Goal: Task Accomplishment & Management: Use online tool/utility

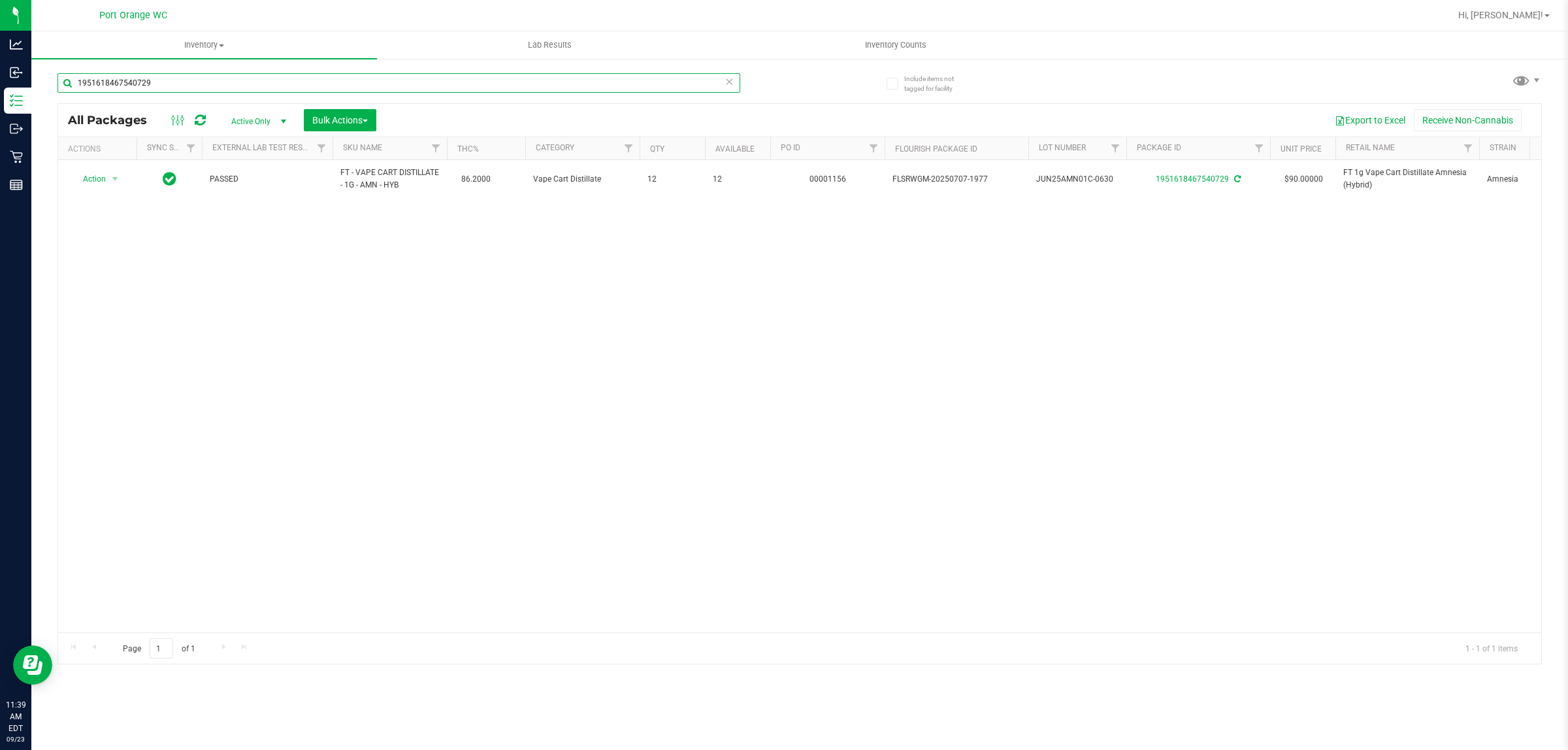
click at [150, 83] on input "1951618467540729" at bounding box center [399, 83] width 683 height 20
click at [151, 83] on input "1951618467540729" at bounding box center [399, 83] width 683 height 20
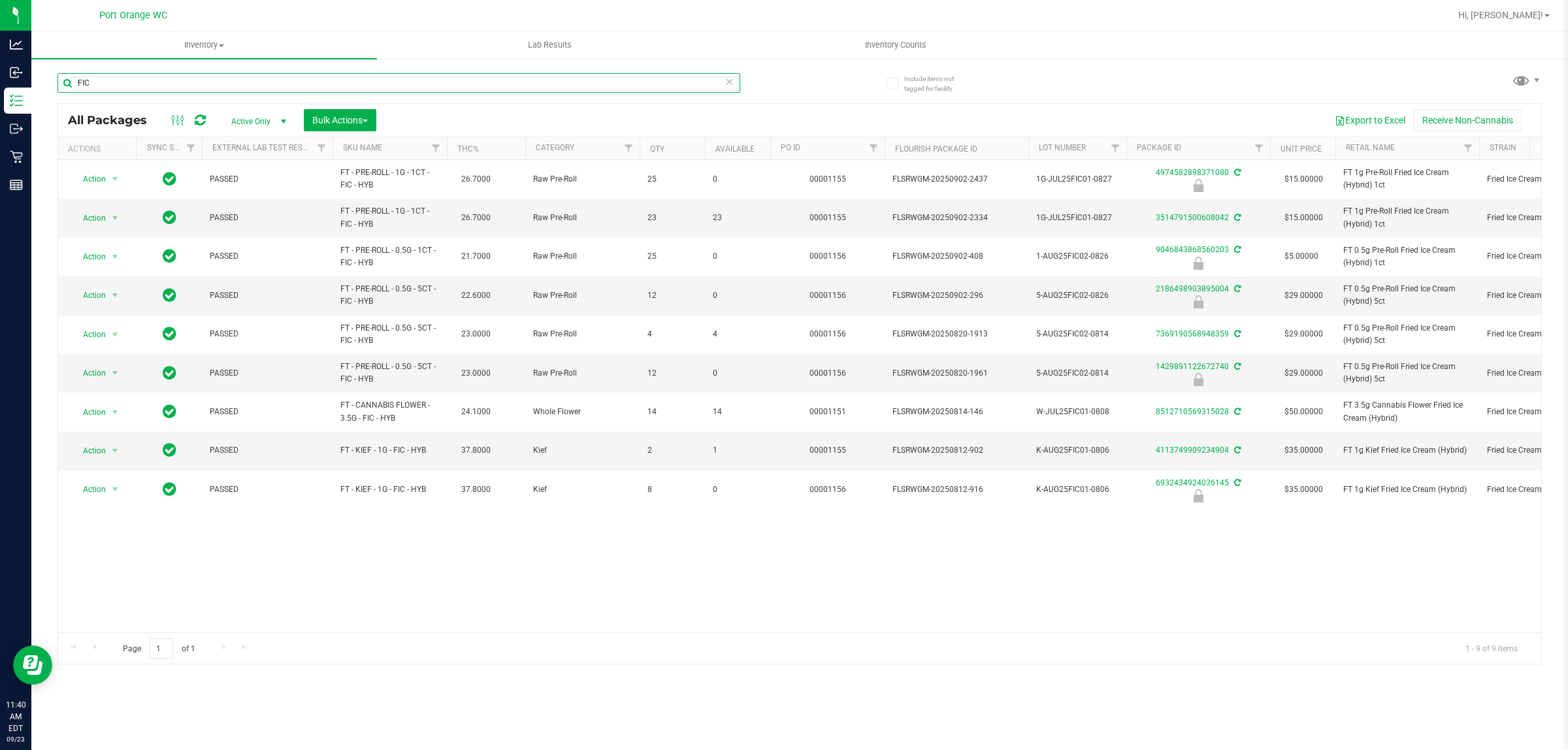
click at [219, 85] on input "FIC" at bounding box center [399, 83] width 683 height 20
click at [219, 83] on input "FIC" at bounding box center [399, 83] width 683 height 20
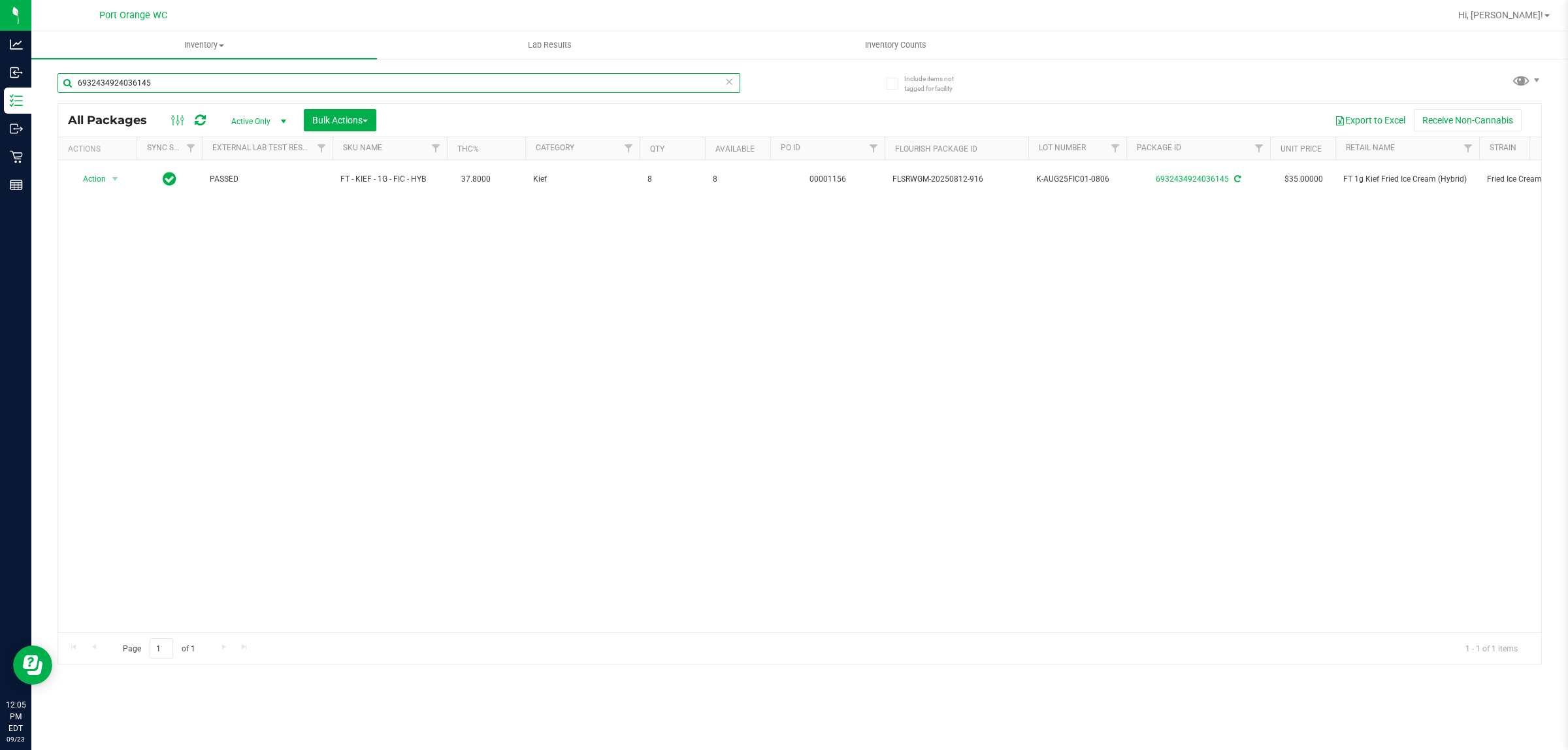
click at [158, 76] on input "6932434924036145" at bounding box center [399, 83] width 683 height 20
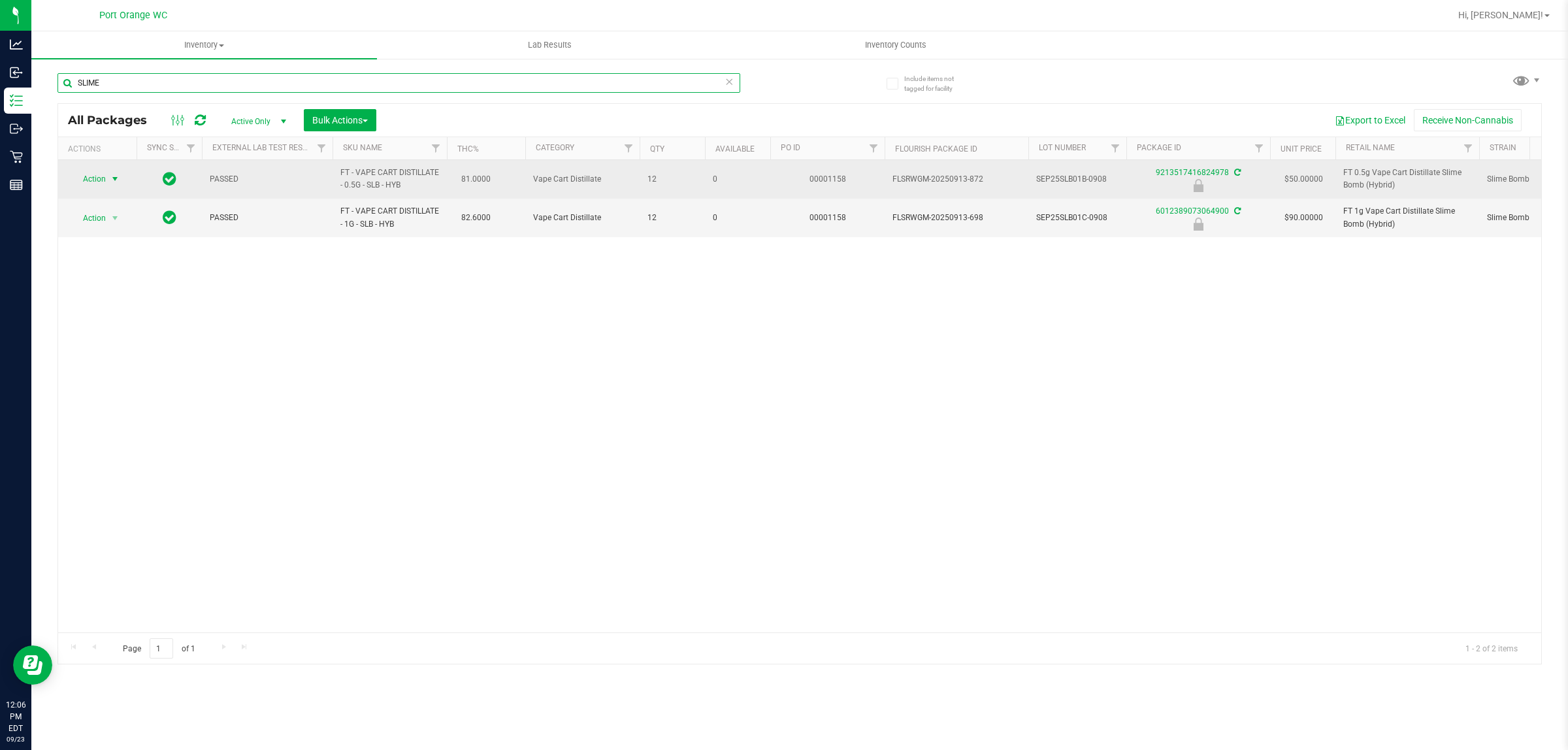
type input "SLIME"
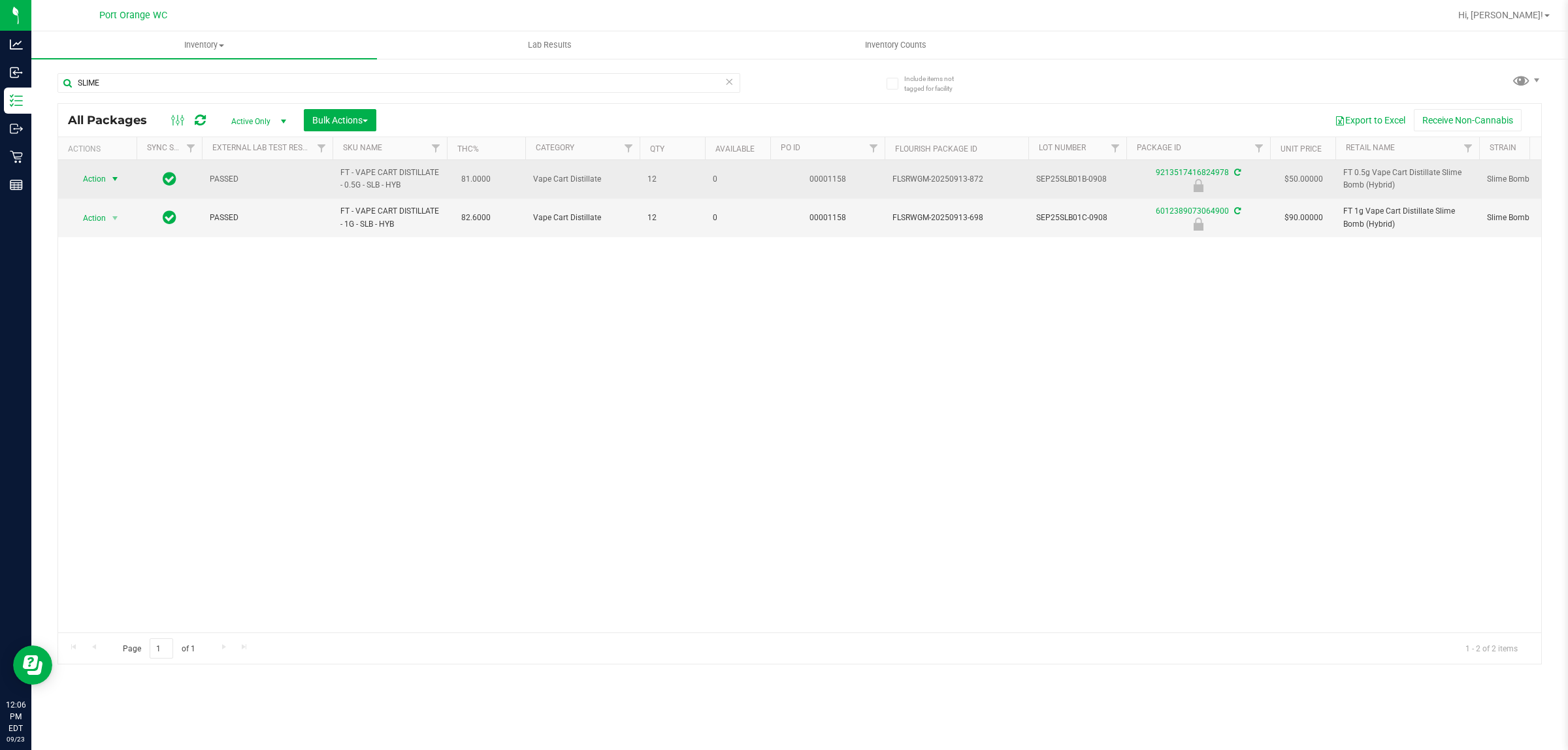
click at [96, 185] on span "Action" at bounding box center [89, 179] width 35 height 18
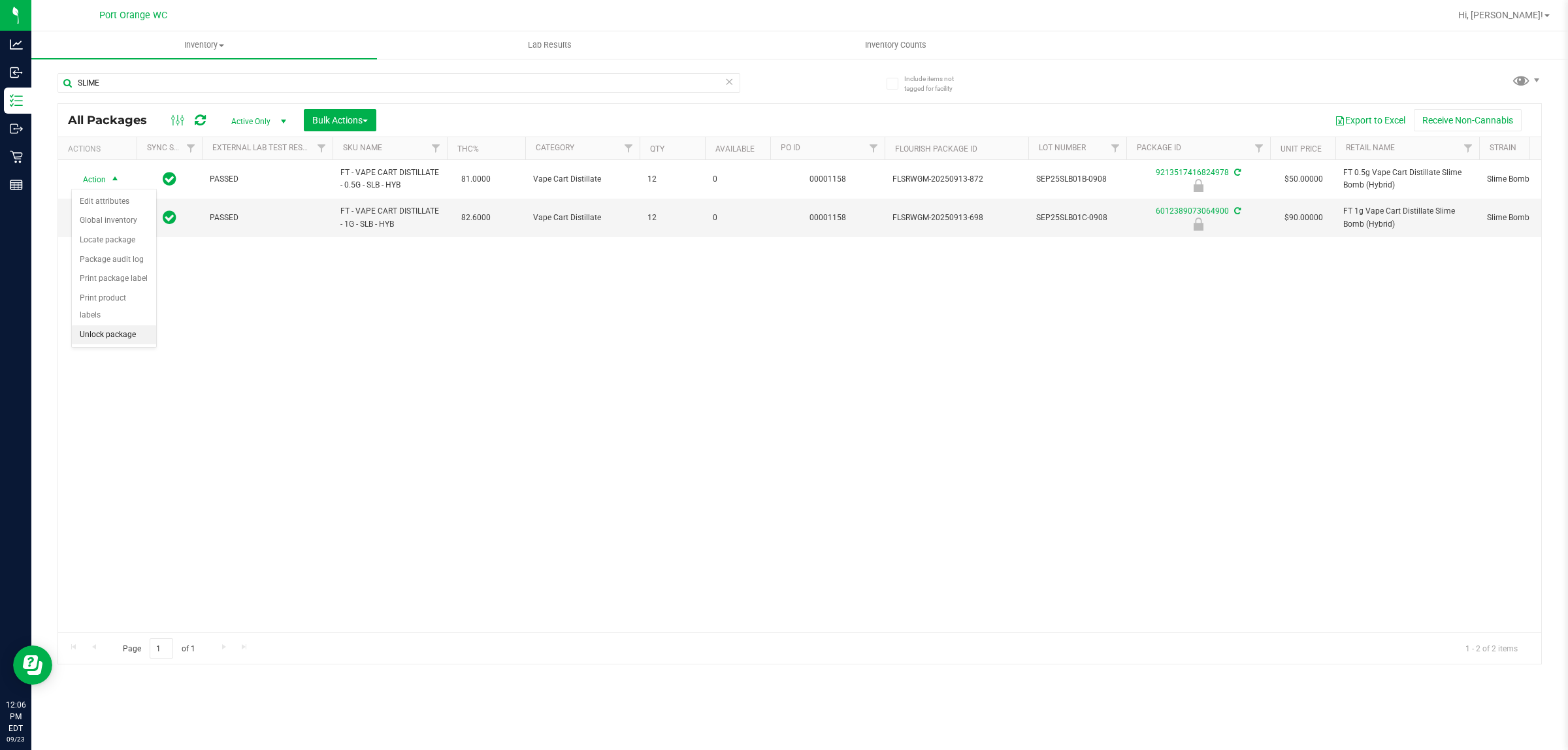
click at [132, 325] on li "Unlock package" at bounding box center [114, 335] width 84 height 20
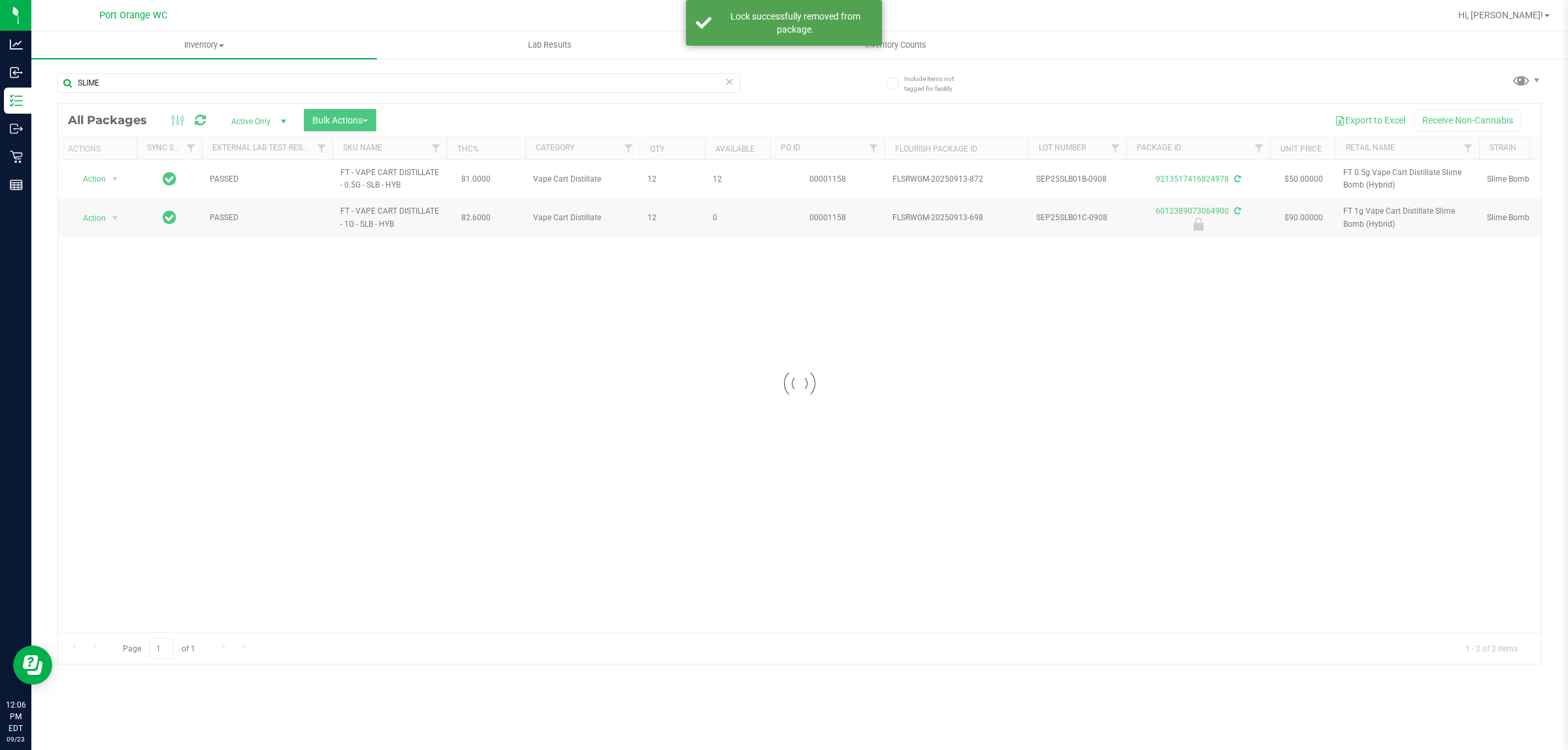
click at [96, 179] on div at bounding box center [799, 383] width 1483 height 560
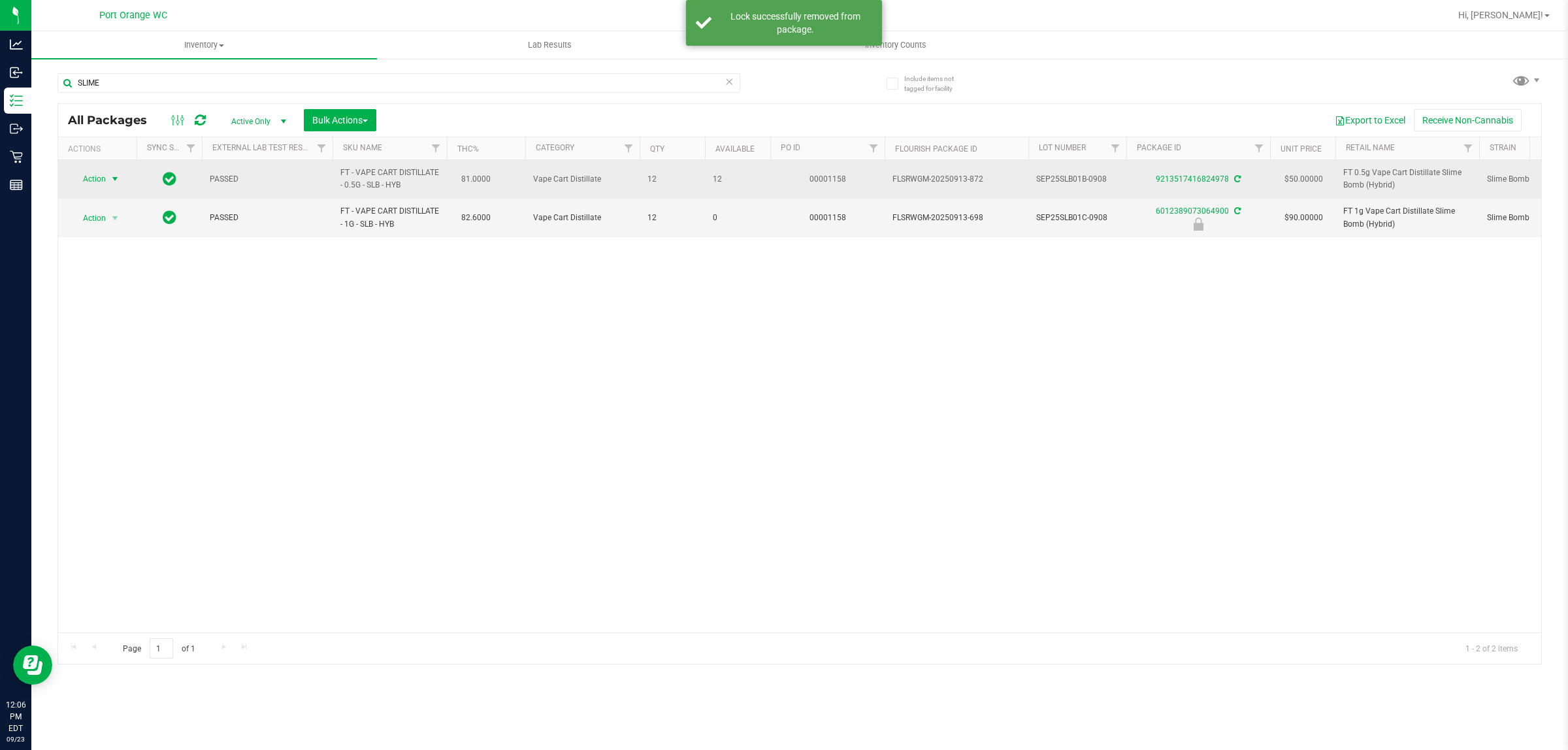
click at [105, 179] on span "Action" at bounding box center [89, 179] width 35 height 18
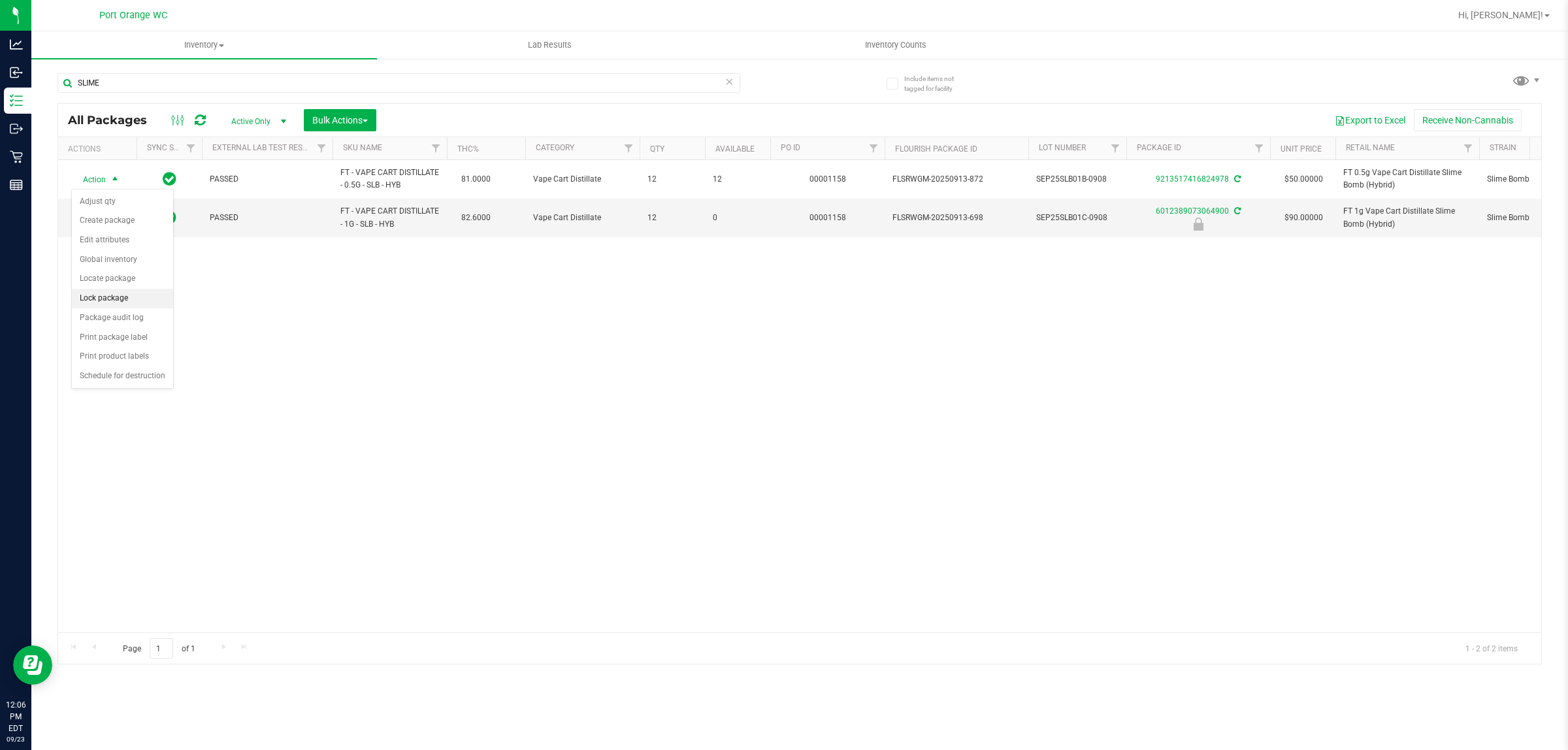
click at [121, 293] on li "Lock package" at bounding box center [123, 298] width 102 height 20
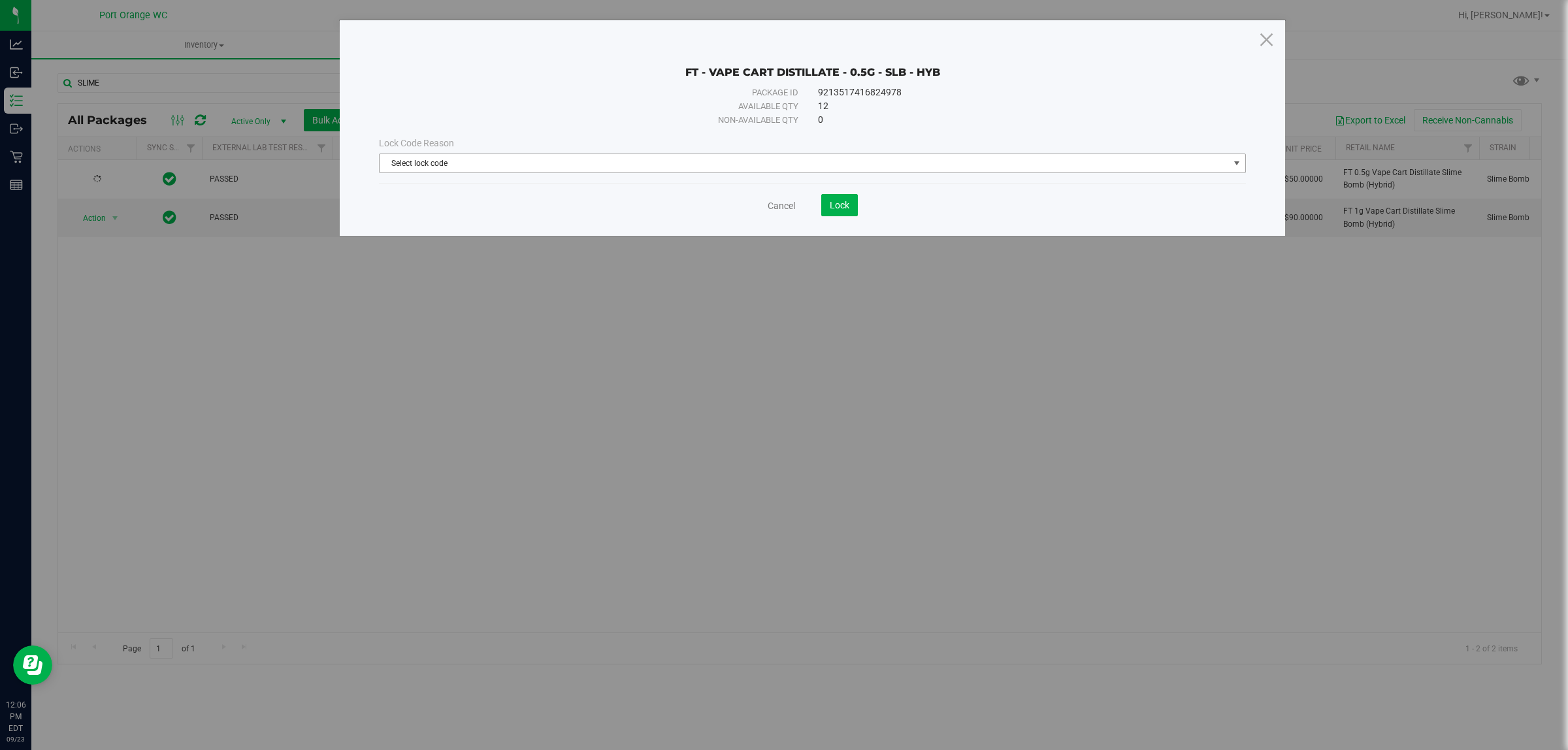
click at [459, 160] on span "Select lock code" at bounding box center [804, 163] width 849 height 18
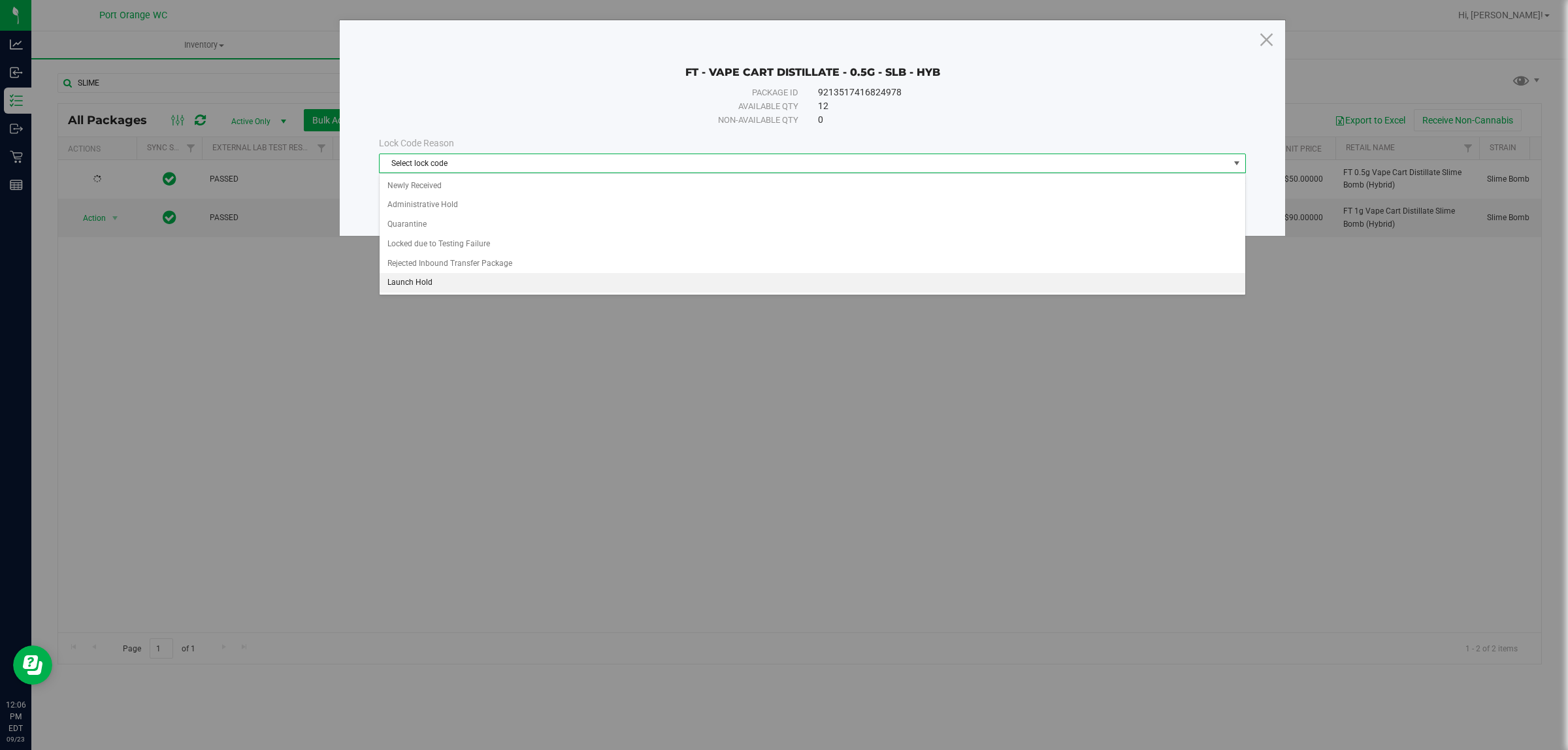
click at [400, 291] on li "Launch Hold" at bounding box center [812, 283] width 865 height 20
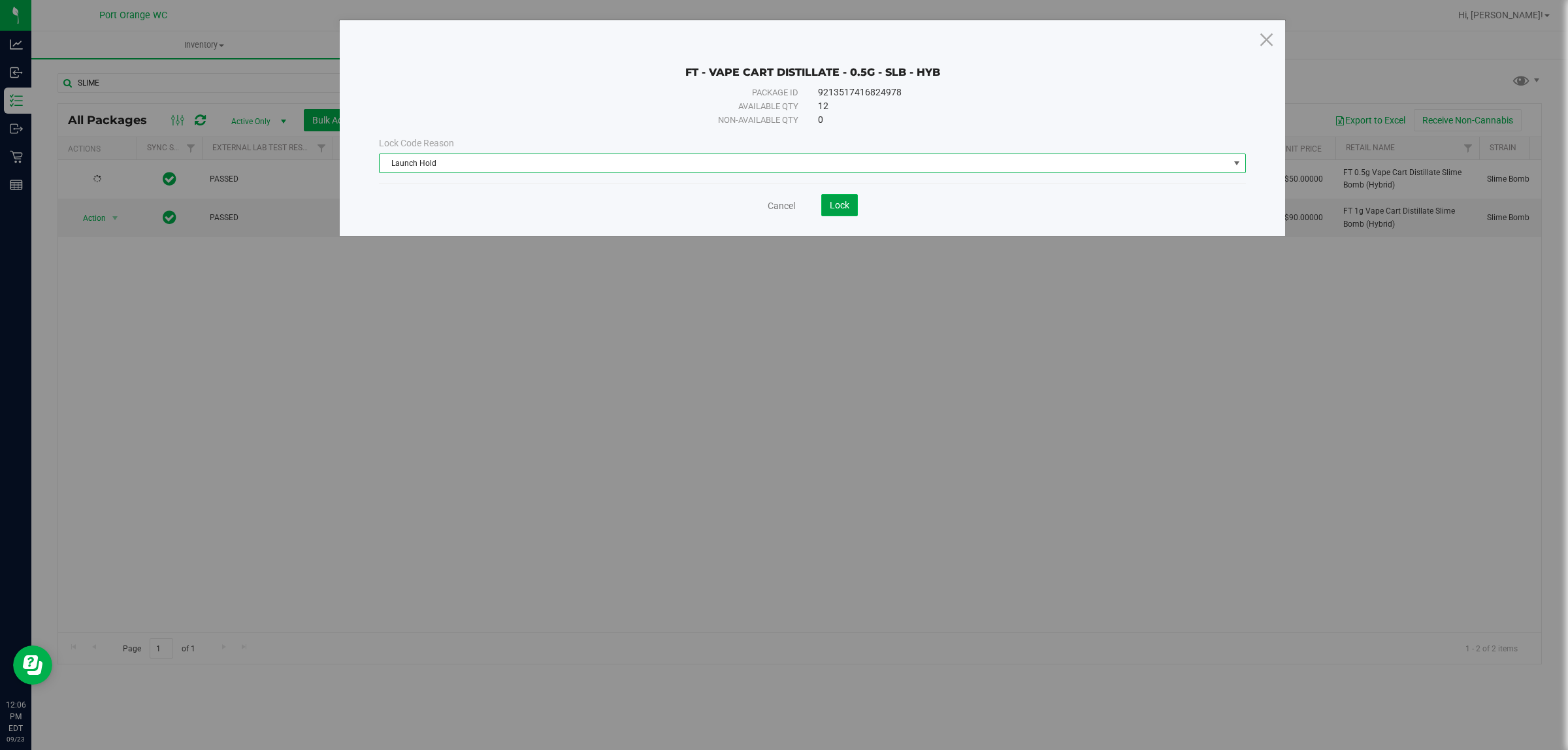
click at [837, 200] on span "Lock" at bounding box center [839, 205] width 20 height 10
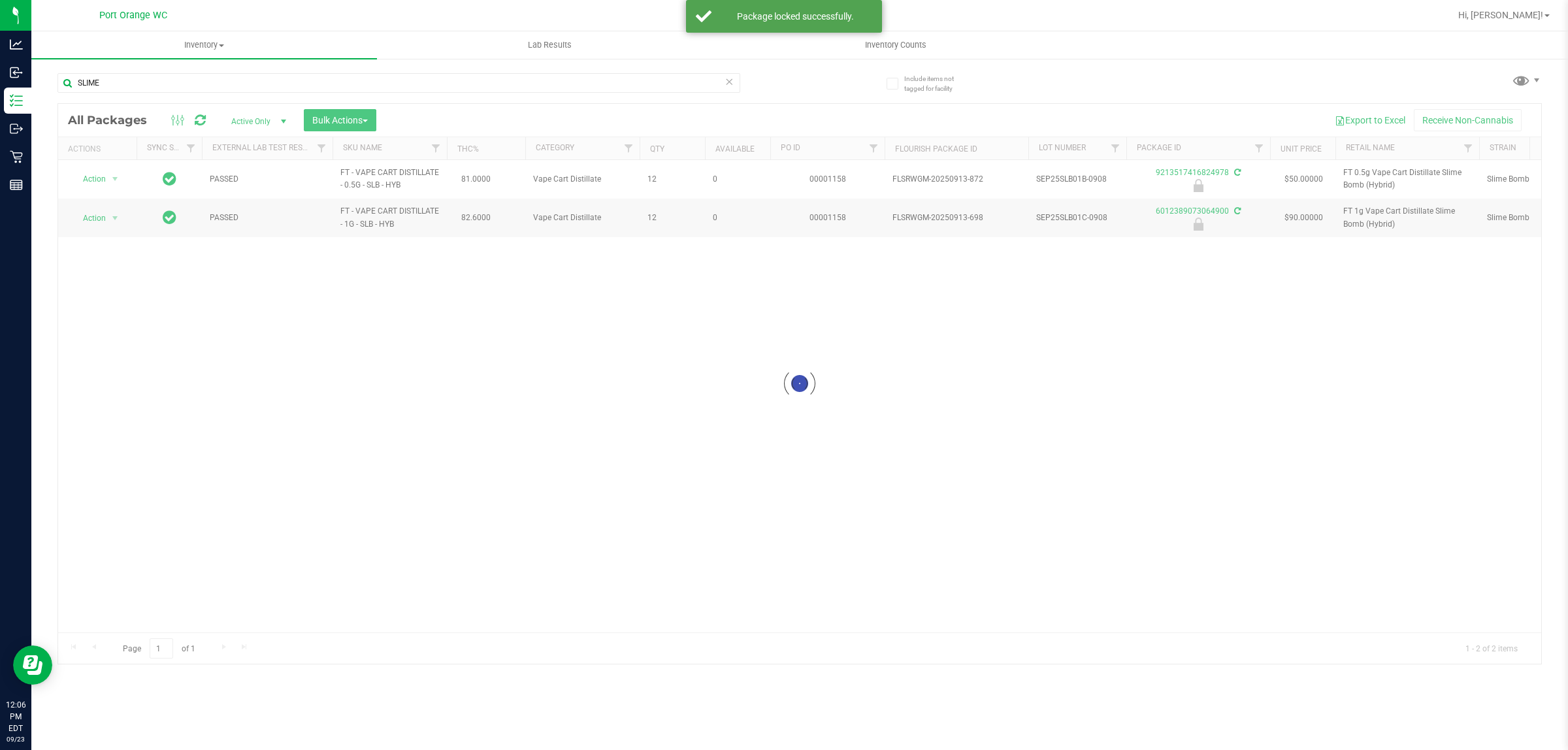
click at [99, 216] on div at bounding box center [799, 383] width 1483 height 560
click at [98, 219] on span "Action" at bounding box center [89, 217] width 35 height 18
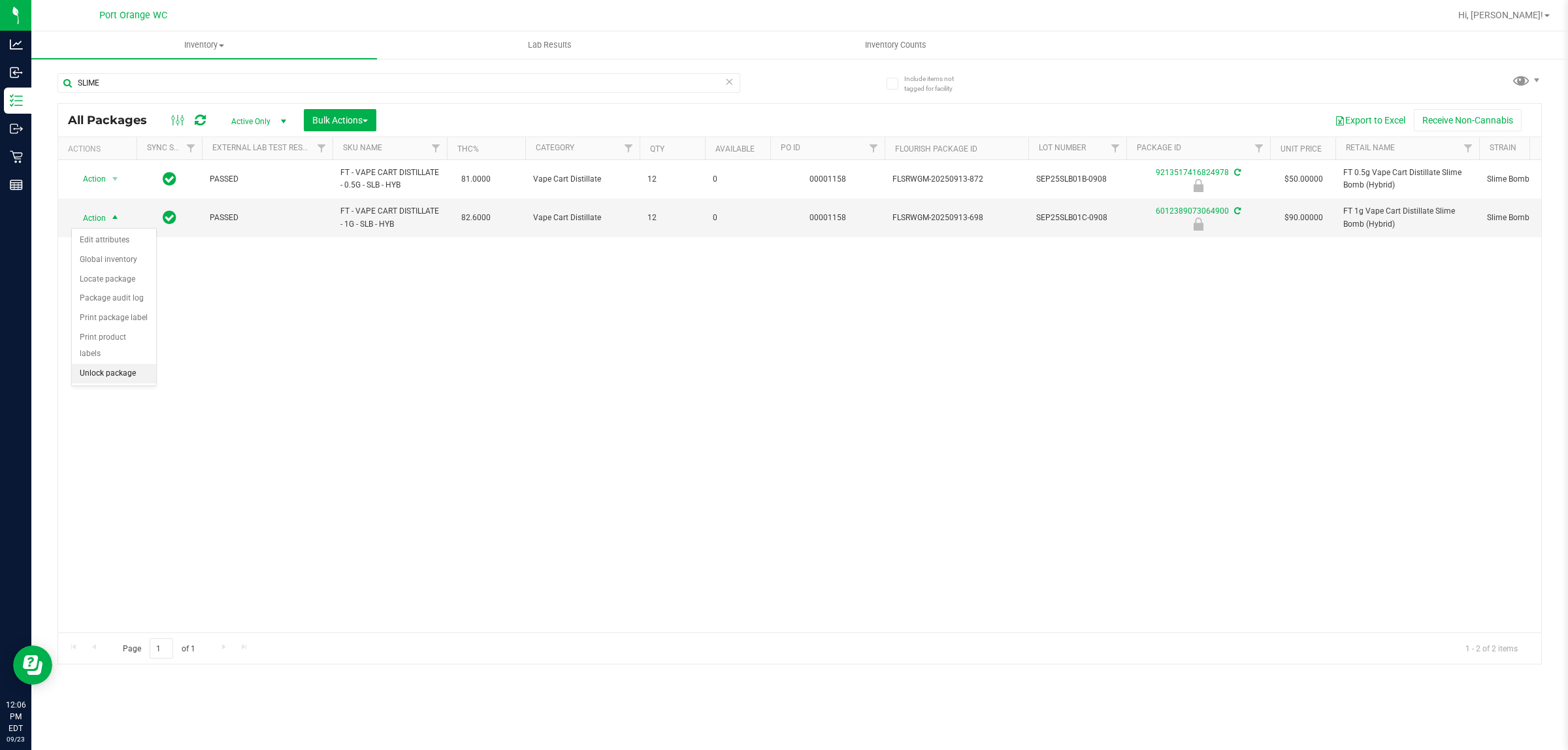
click at [116, 363] on li "Unlock package" at bounding box center [114, 373] width 84 height 20
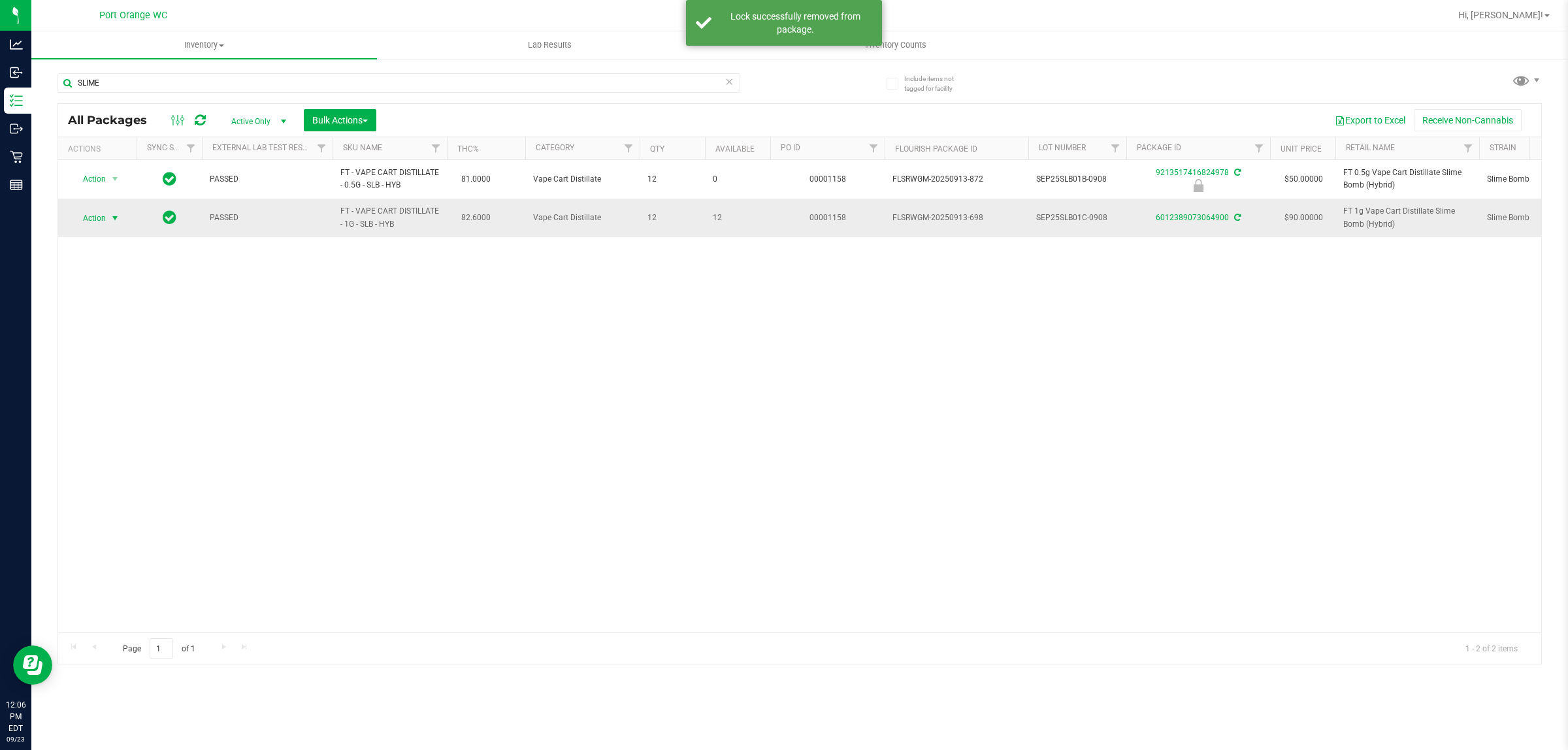
click at [102, 220] on span "Action" at bounding box center [89, 217] width 35 height 18
click at [124, 333] on li "Lock package" at bounding box center [123, 337] width 102 height 20
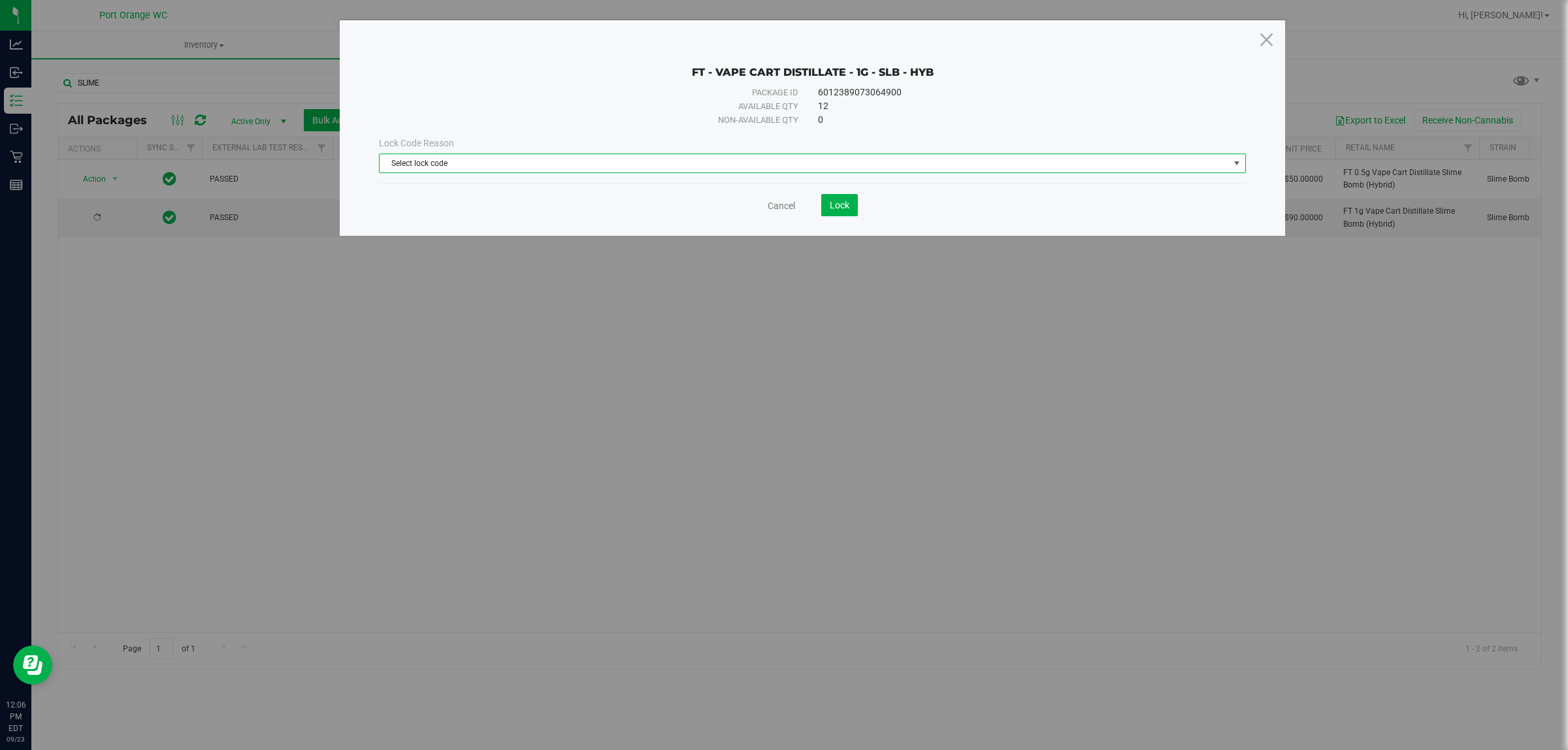
click at [400, 163] on span "Select lock code" at bounding box center [804, 163] width 849 height 18
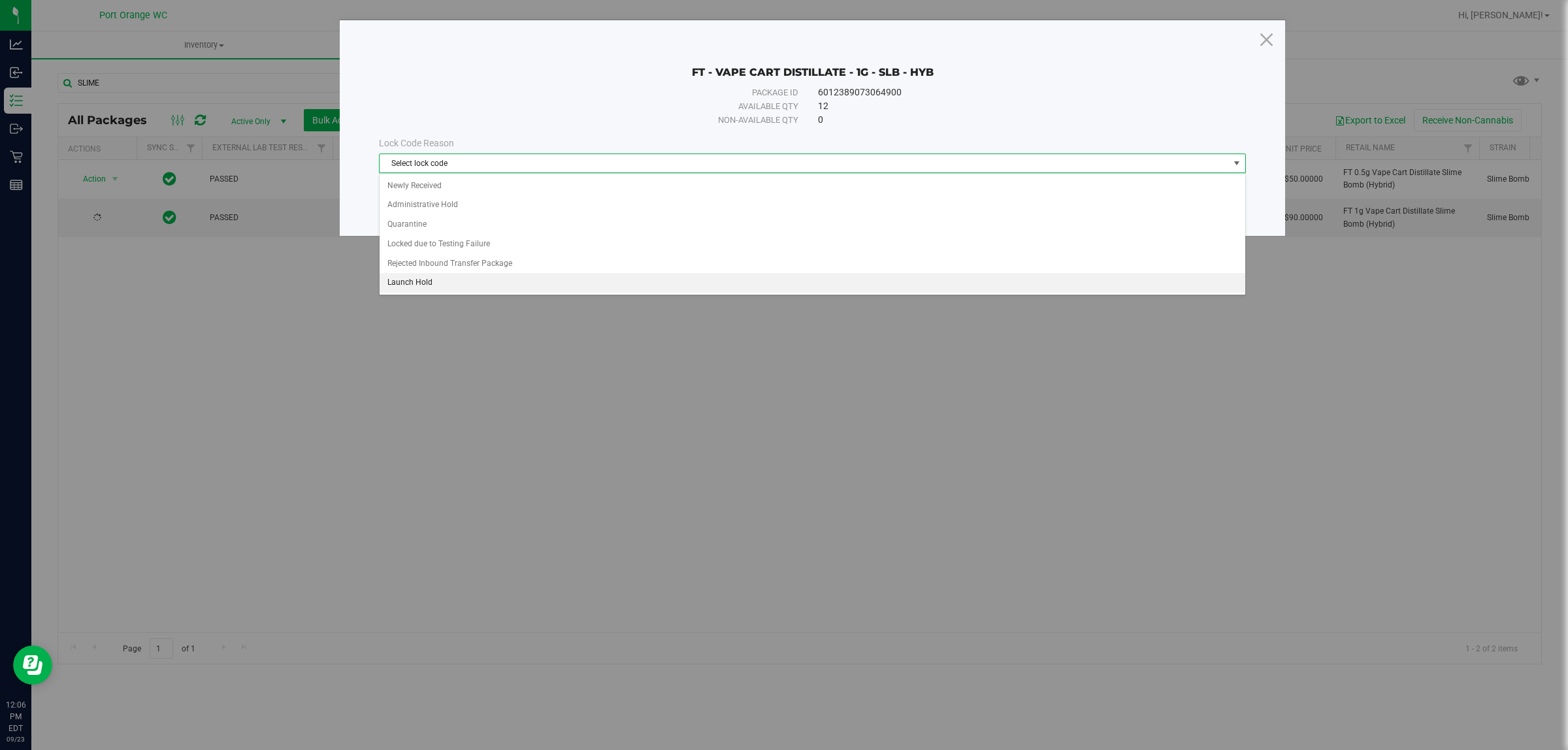
click at [412, 279] on li "Launch Hold" at bounding box center [812, 283] width 865 height 20
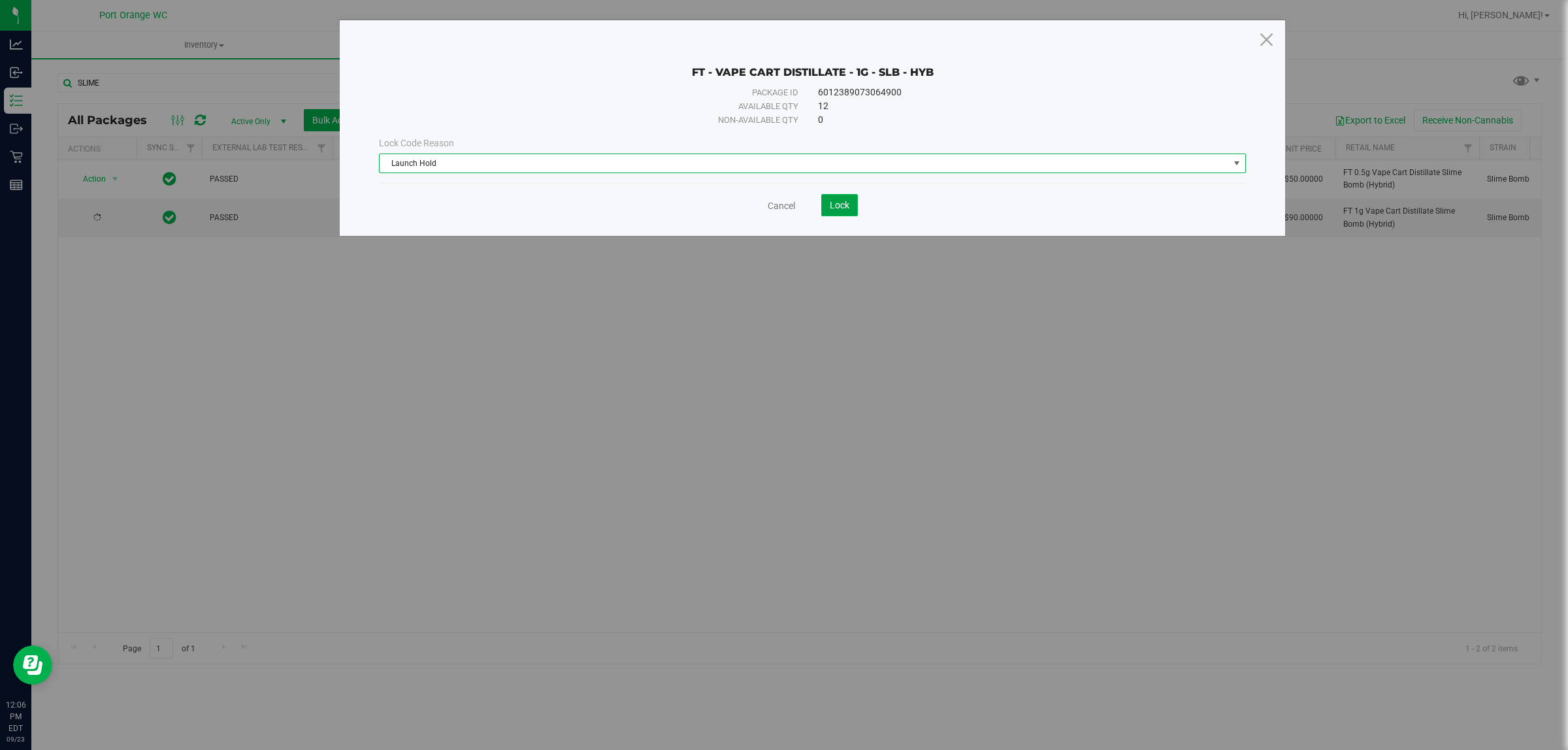
click at [839, 206] on span "Lock" at bounding box center [839, 205] width 20 height 10
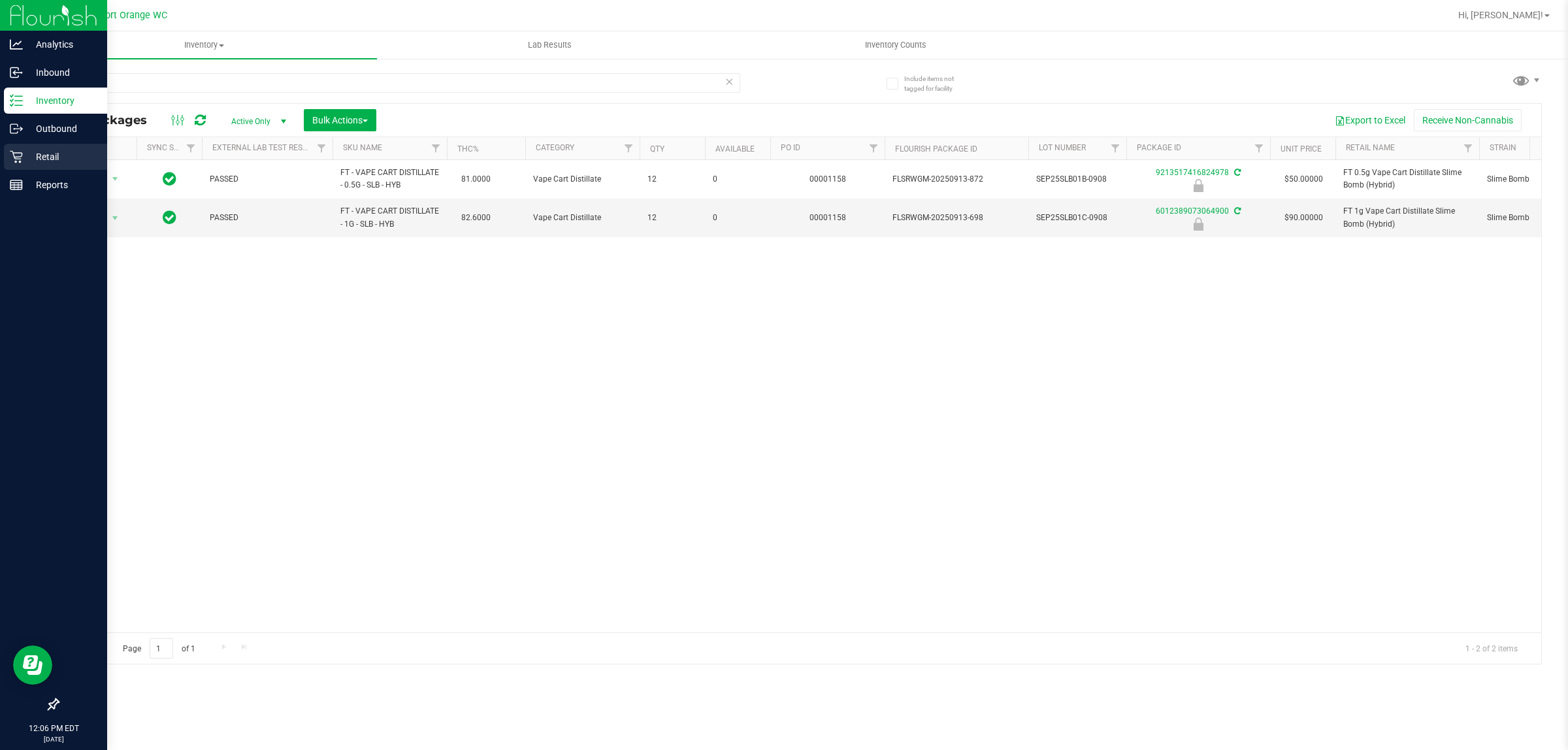
click at [14, 165] on div "Retail" at bounding box center [56, 156] width 103 height 26
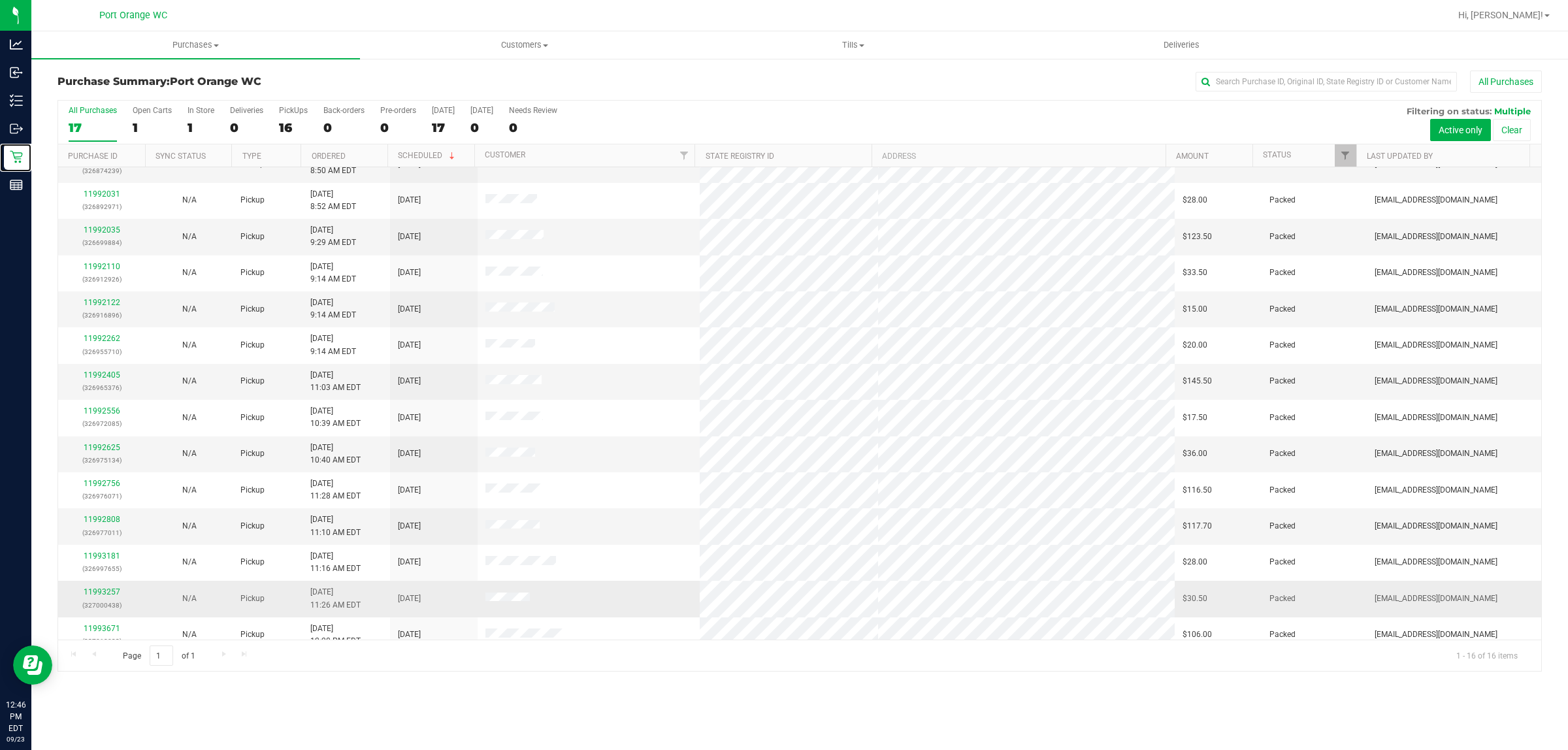
scroll to position [108, 0]
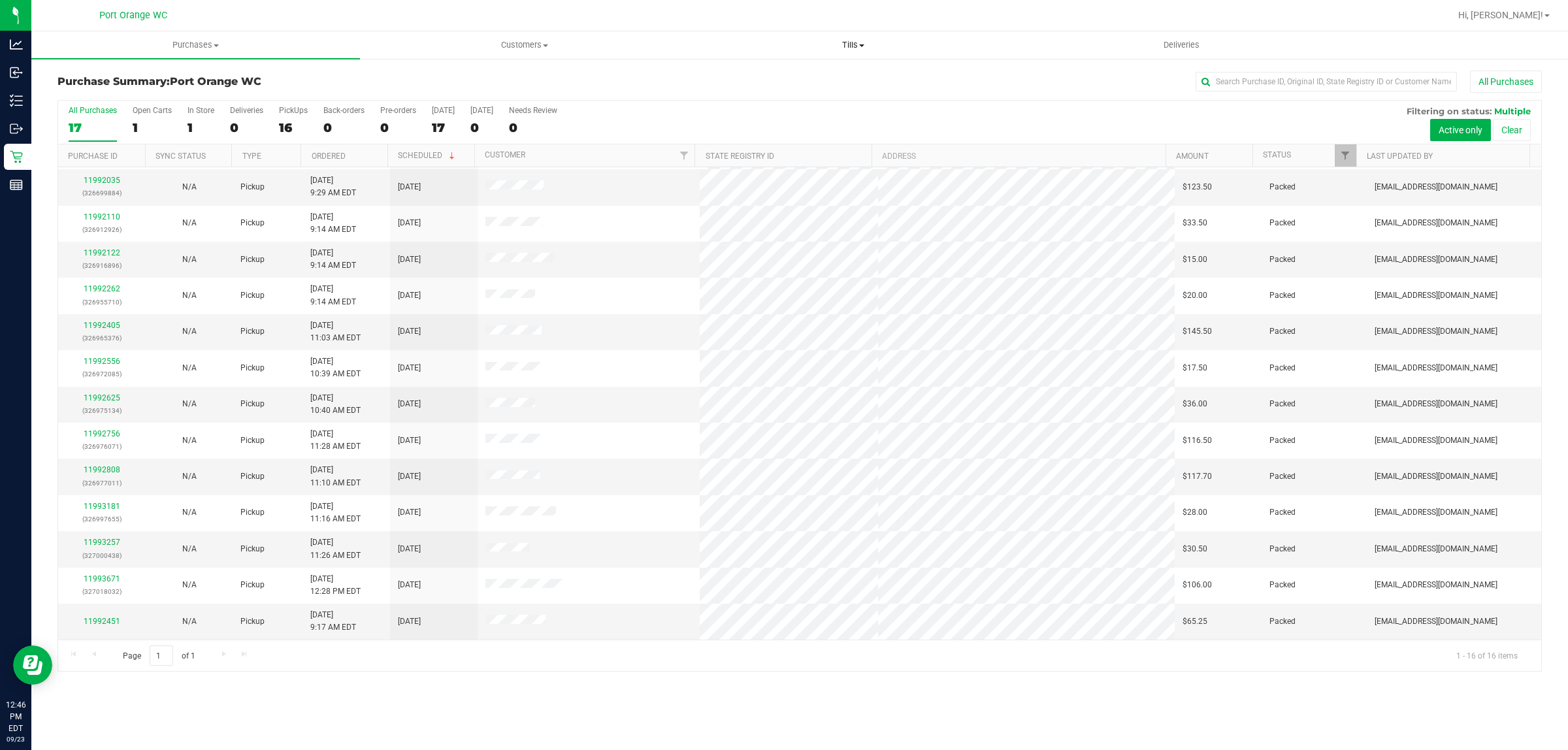
click at [851, 41] on span "Tills" at bounding box center [853, 44] width 327 height 12
click at [828, 82] on li "Manage tills" at bounding box center [853, 79] width 329 height 16
